Goal: Transaction & Acquisition: Purchase product/service

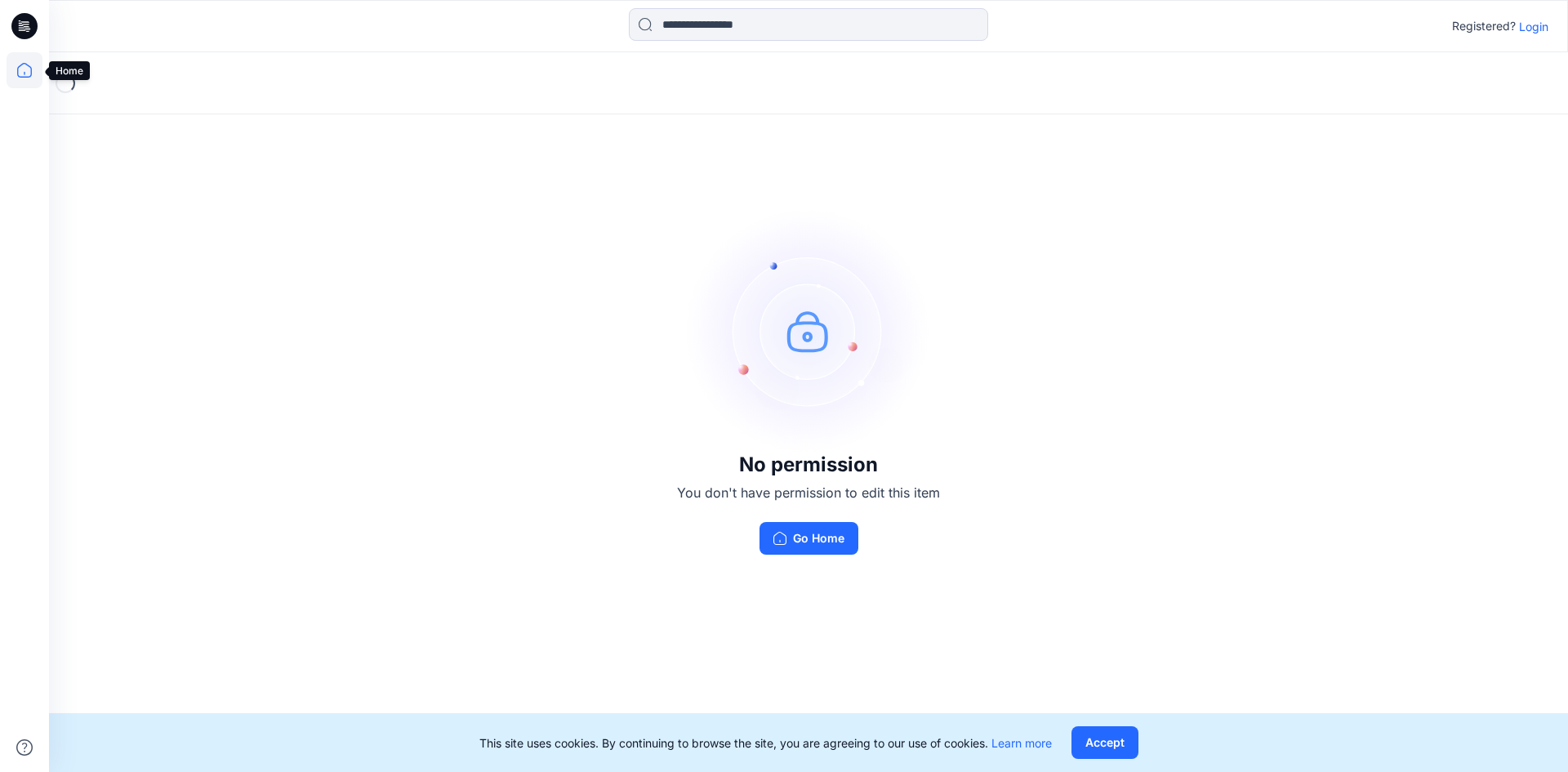
click at [14, 70] on icon at bounding box center [24, 70] width 36 height 36
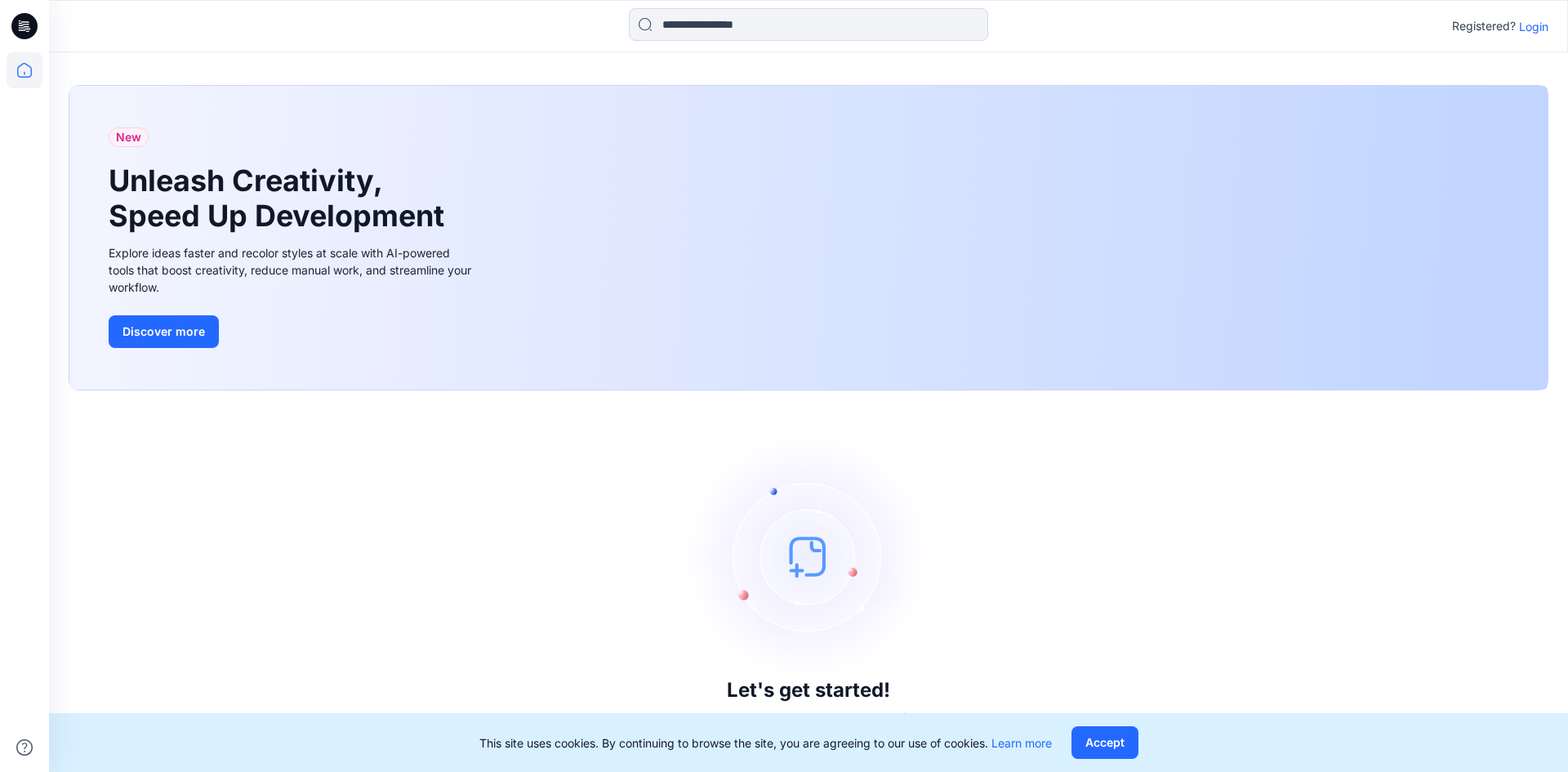
click at [1540, 30] on p "Login" at bounding box center [1533, 26] width 30 height 17
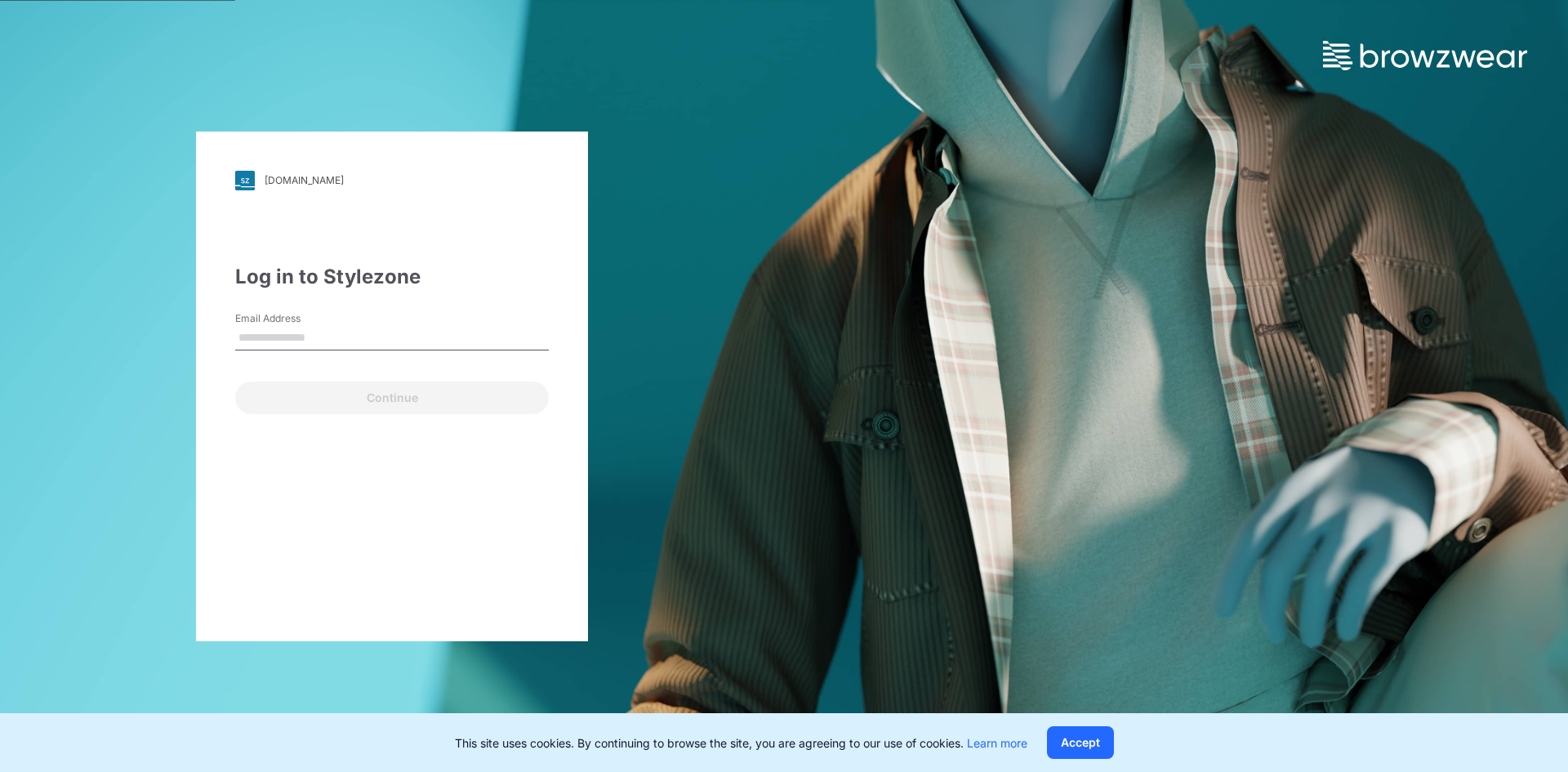
type input "**********"
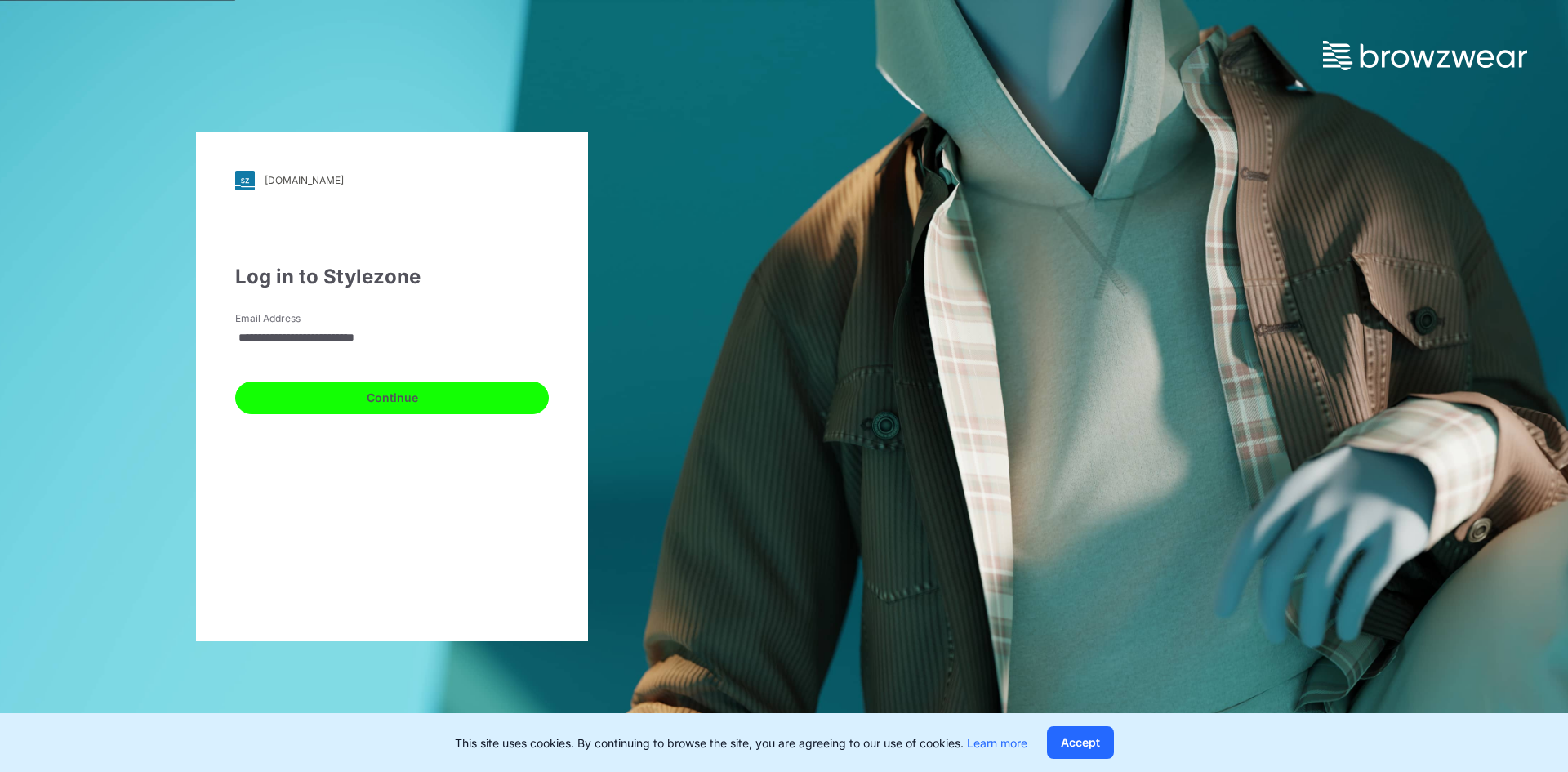
click at [357, 396] on button "Continue" at bounding box center [392, 398] width 313 height 32
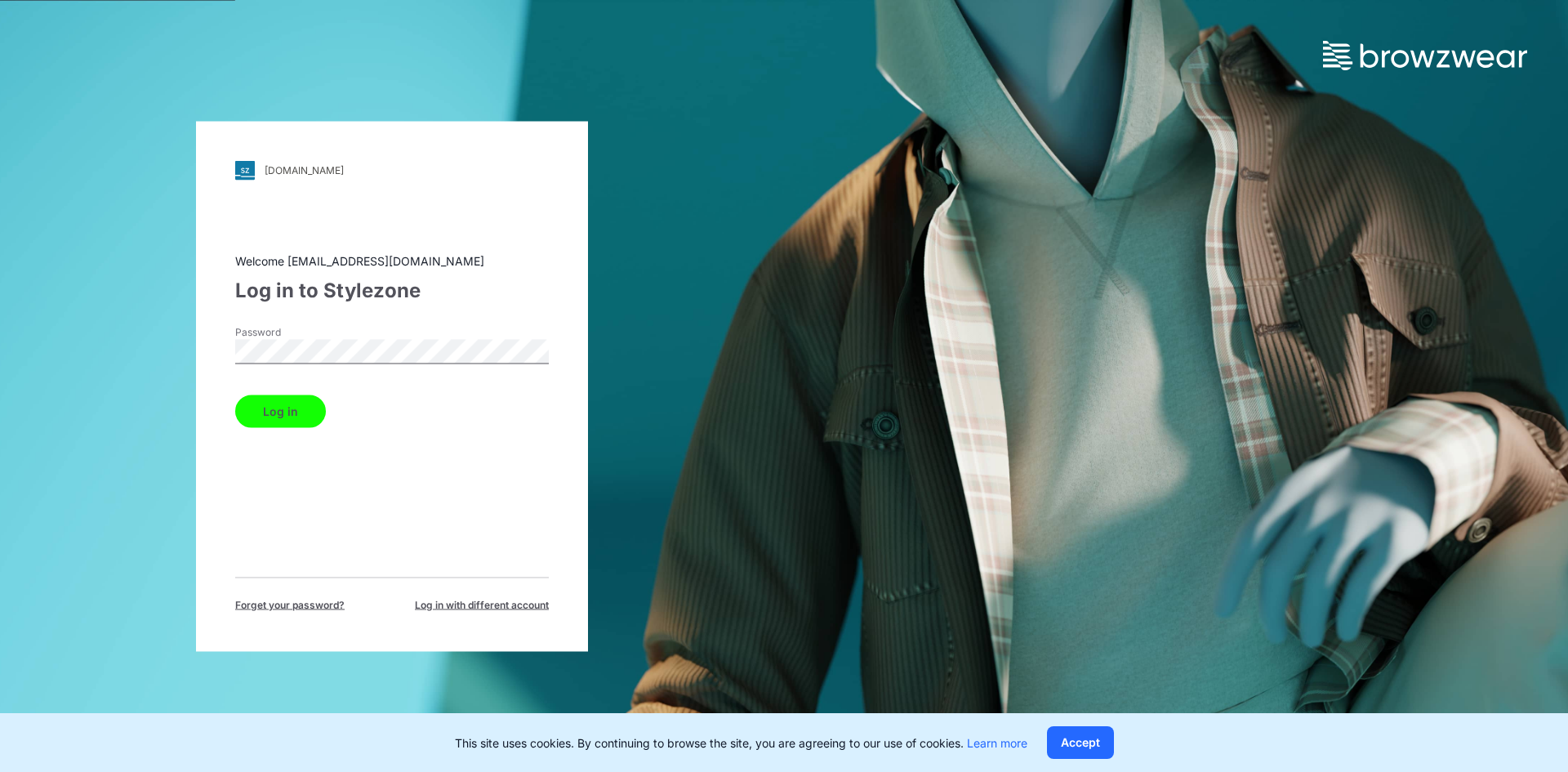
click at [285, 419] on button "Log in" at bounding box center [280, 410] width 90 height 32
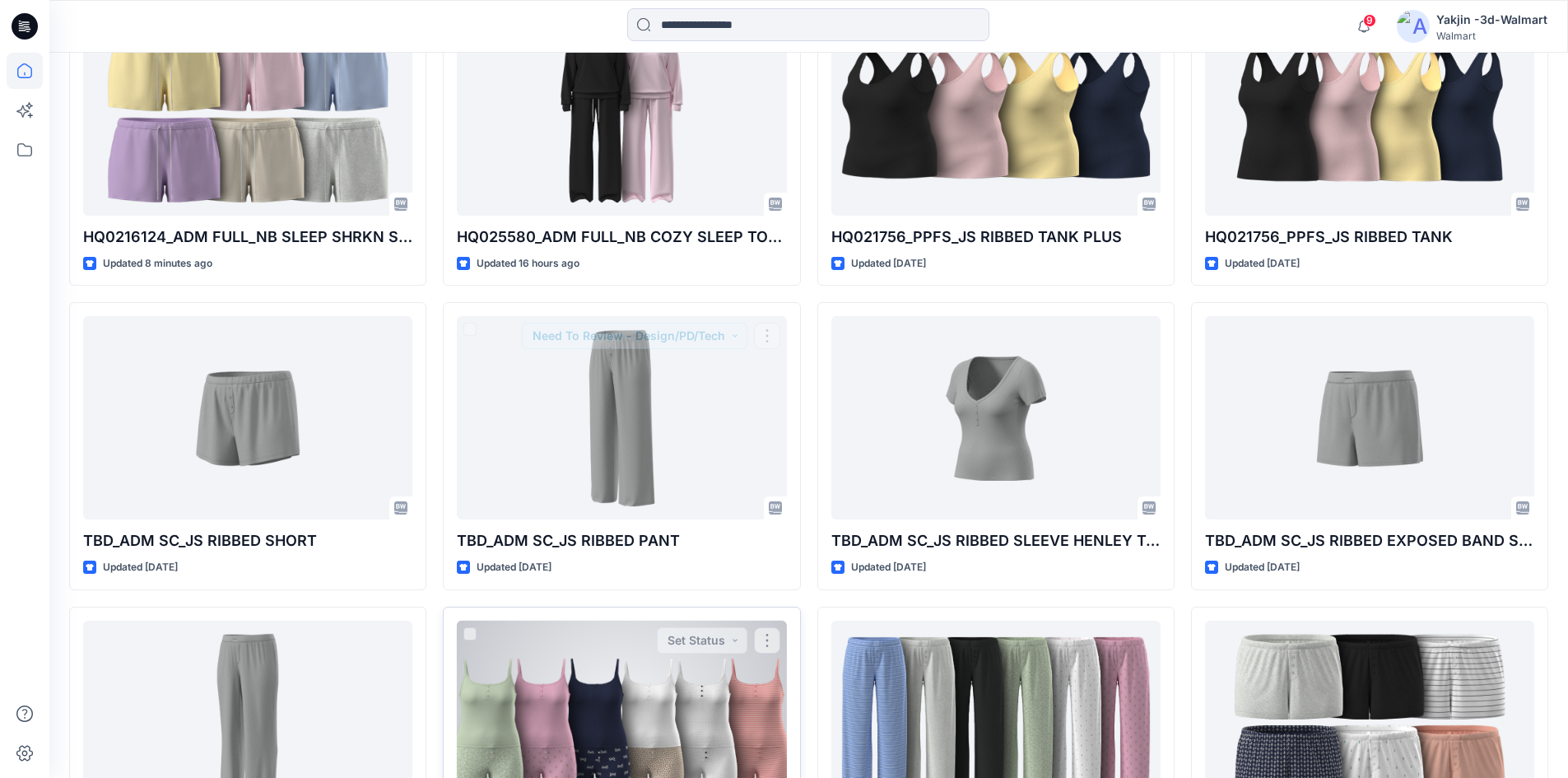
scroll to position [741, 0]
